Goal: Transaction & Acquisition: Purchase product/service

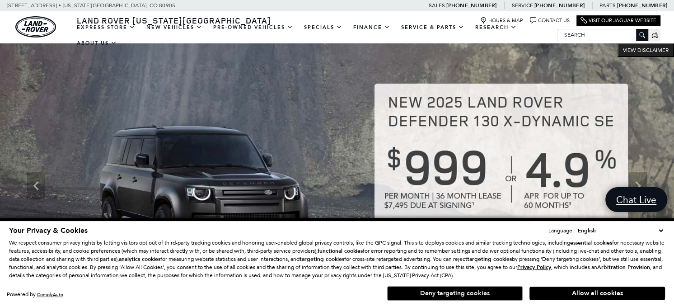
click at [490, 294] on button "Deny targeting cookies" at bounding box center [454, 293] width 135 height 14
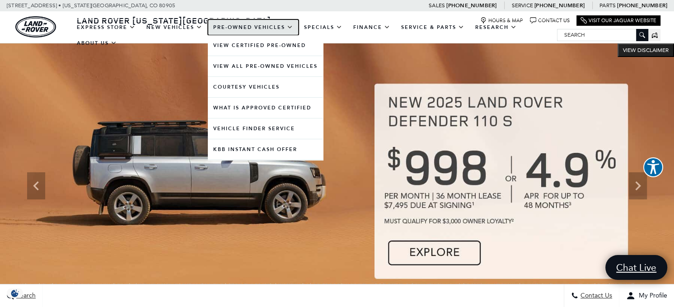
click at [245, 29] on link "Pre-Owned Vehicles" at bounding box center [253, 27] width 91 height 16
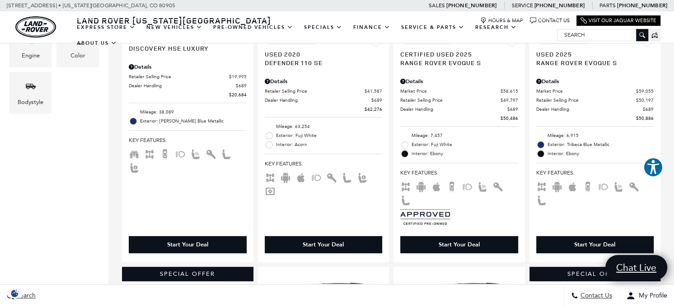
scroll to position [497, 0]
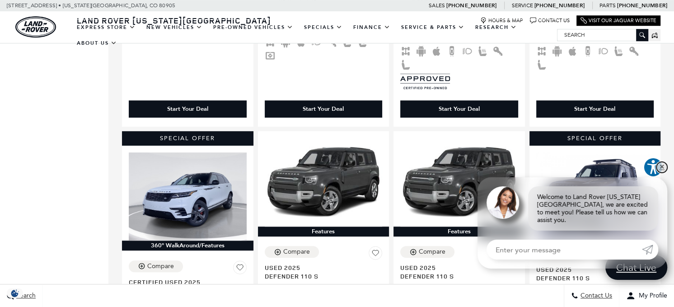
click at [660, 172] on link "✕" at bounding box center [661, 167] width 11 height 11
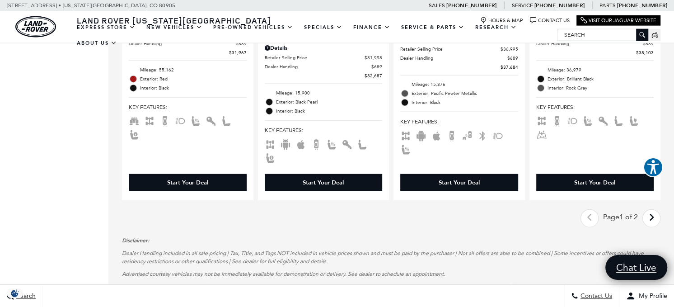
scroll to position [1851, 0]
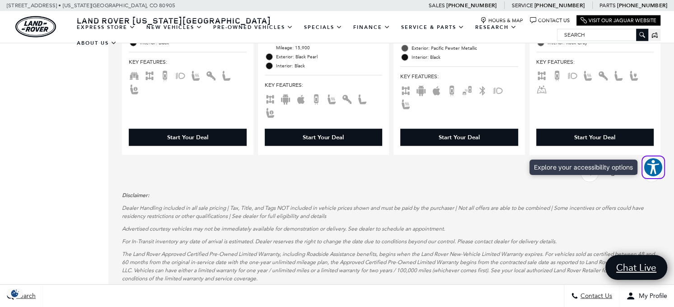
click at [661, 157] on span "Explore your accessibility options" at bounding box center [653, 167] width 20 height 20
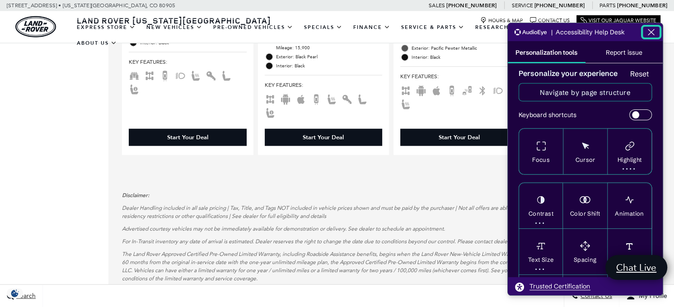
click at [647, 29] on icon "Close the AudioEye toolbar" at bounding box center [650, 32] width 11 height 11
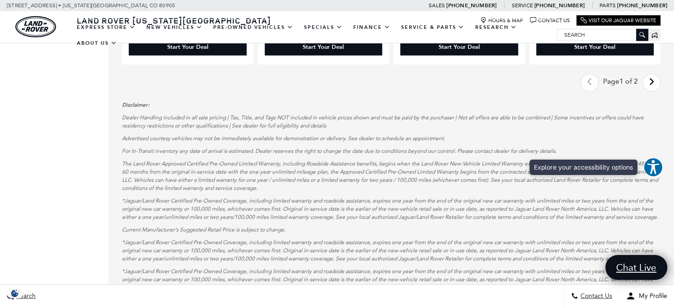
scroll to position [1896, 0]
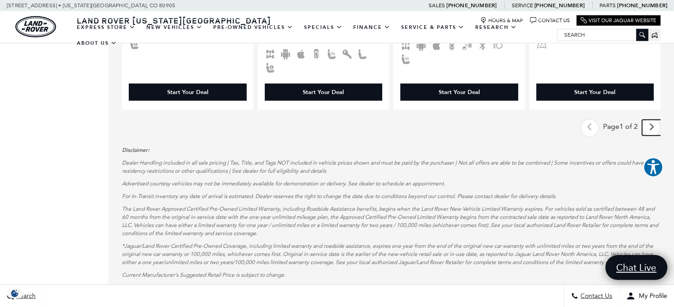
click at [654, 120] on link "Next - Page" at bounding box center [651, 128] width 19 height 16
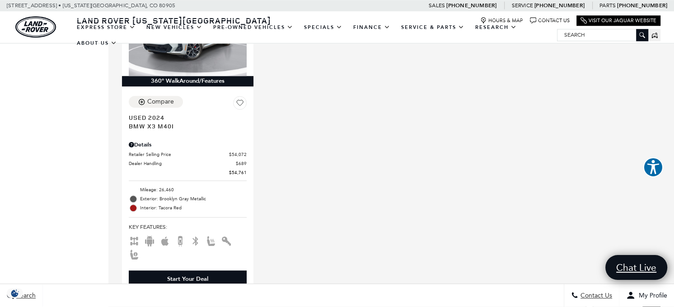
scroll to position [768, 0]
